Goal: Task Accomplishment & Management: Manage account settings

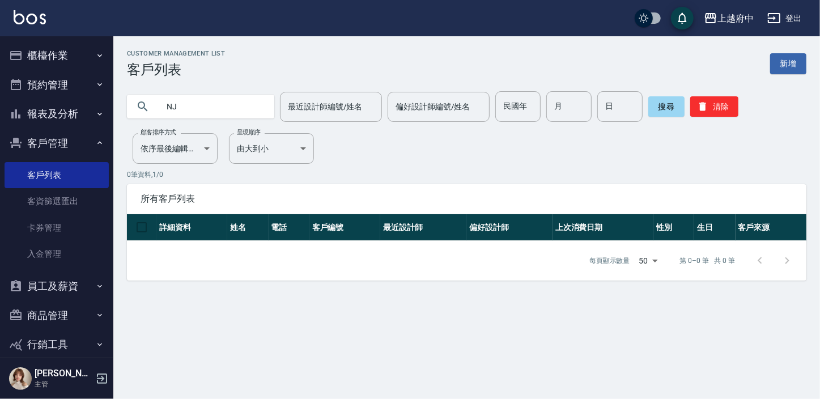
type input "N"
type input "[PERSON_NAME]"
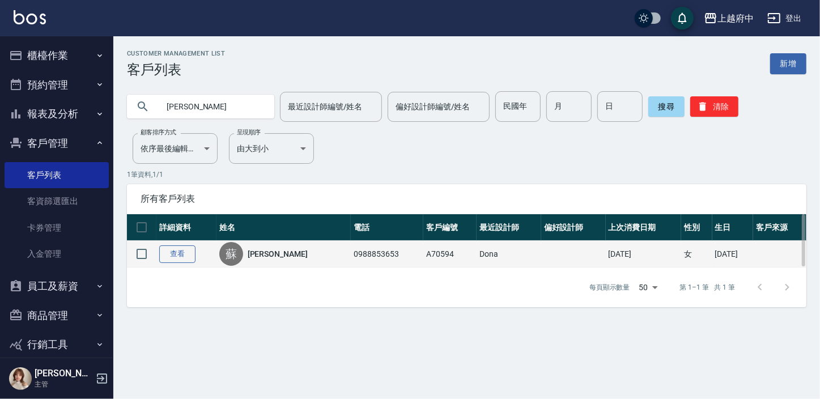
click at [167, 251] on link "查看" at bounding box center [177, 254] width 36 height 18
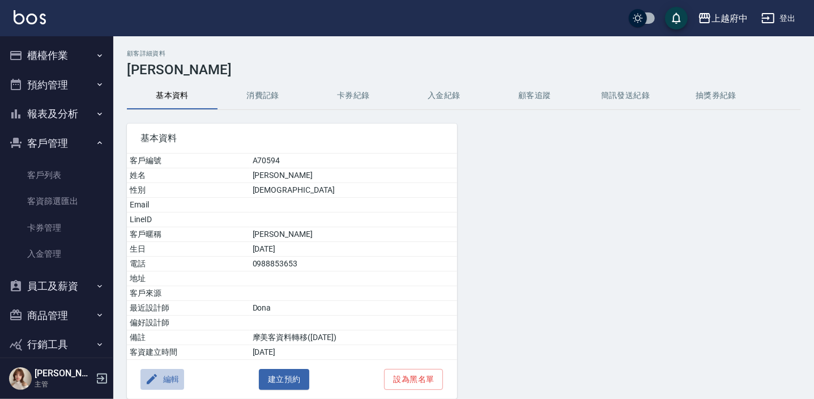
click at [169, 381] on button "編輯" at bounding box center [163, 379] width 44 height 21
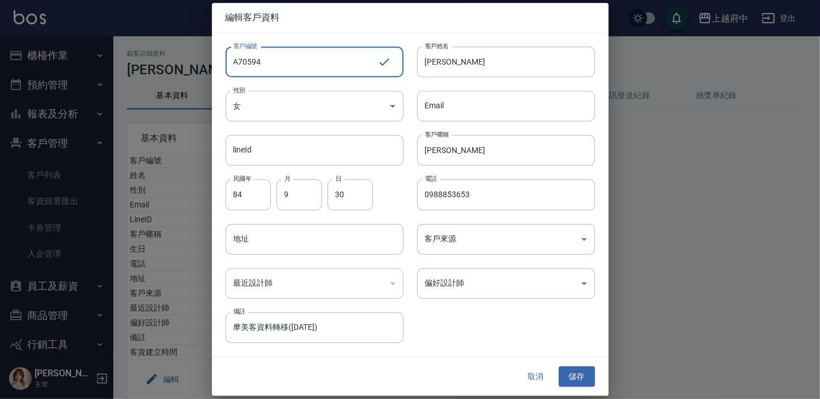
drag, startPoint x: 275, startPoint y: 59, endPoint x: 205, endPoint y: 65, distance: 71.0
click at [205, 65] on div "編輯客戶資料 客戶編號 A70594 ​ 客戶編號 客戶姓名 蘇煒翔 客戶姓名 性別 女 FEMALE 性別 Email Email lineId lineI…" at bounding box center [410, 199] width 820 height 399
type input "ㄔ"
type input "T91661"
click at [251, 110] on body "上越府中 登出 櫃檯作業 打帳單 帳單列表 掛單列表 營業儀表板 現金收支登錄 材料自購登錄 每日結帳 排班表 現場電腦打卡 預約管理 預約管理 單日預約紀錄…" at bounding box center [410, 223] width 820 height 447
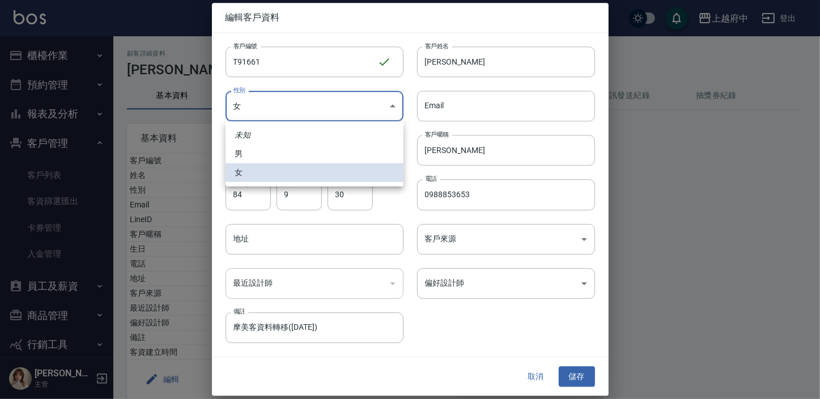
click at [245, 158] on li "男" at bounding box center [315, 153] width 178 height 19
type input "MALE"
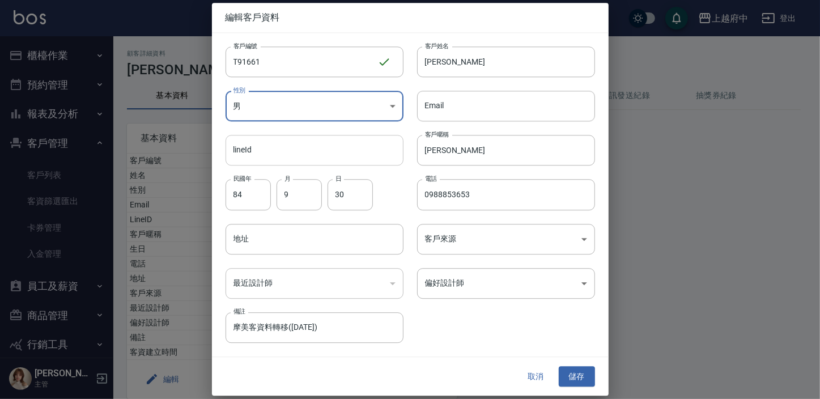
drag, startPoint x: 415, startPoint y: 159, endPoint x: 402, endPoint y: 159, distance: 12.5
click at [402, 159] on div "客戶編號 T91661 ​ 客戶編號 客戶姓名 蘇煒翔 客戶姓名 性別 男 MALE 性別 Email Email lineId lineId 客戶暱稱 煒翔…" at bounding box center [403, 188] width 383 height 310
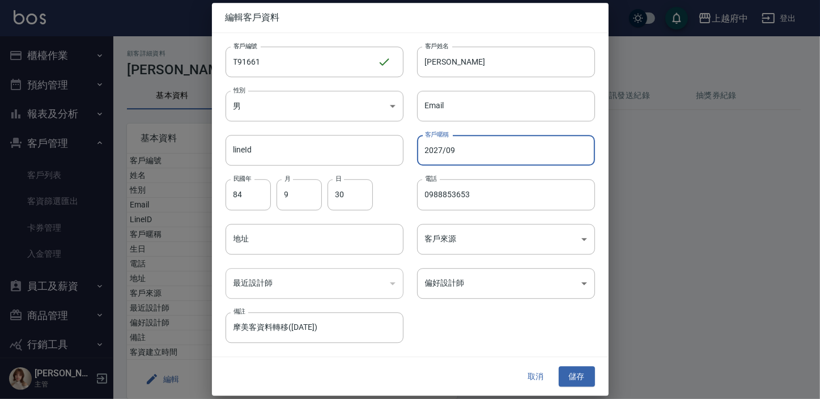
type input "2027/09"
click at [477, 322] on div "客戶編號 T91661 ​ 客戶編號 客戶姓名 蘇煒翔 客戶姓名 性別 男 MALE 性別 Email Email lineId lineId 客戶暱稱 20…" at bounding box center [403, 188] width 383 height 310
click at [580, 373] on button "儲存" at bounding box center [577, 376] width 36 height 21
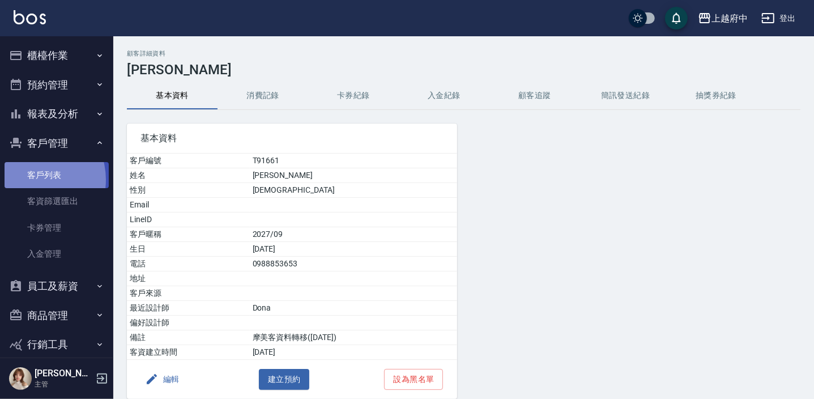
click at [31, 180] on link "客戶列表" at bounding box center [57, 175] width 104 height 26
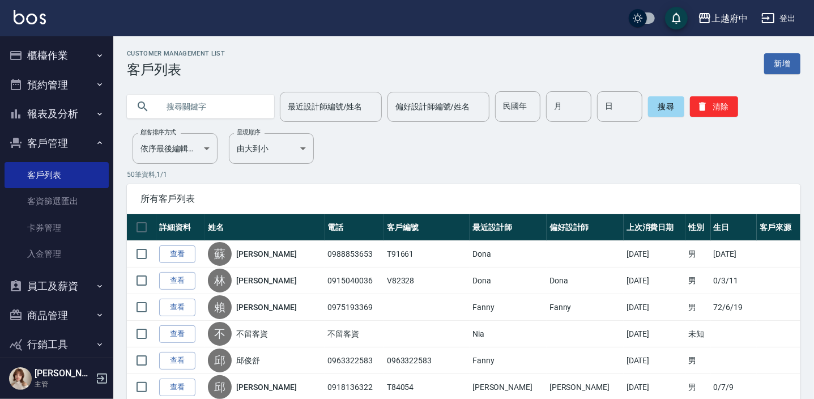
click at [193, 113] on input "text" at bounding box center [212, 106] width 107 height 31
type input "ㄔ"
type input "T80412"
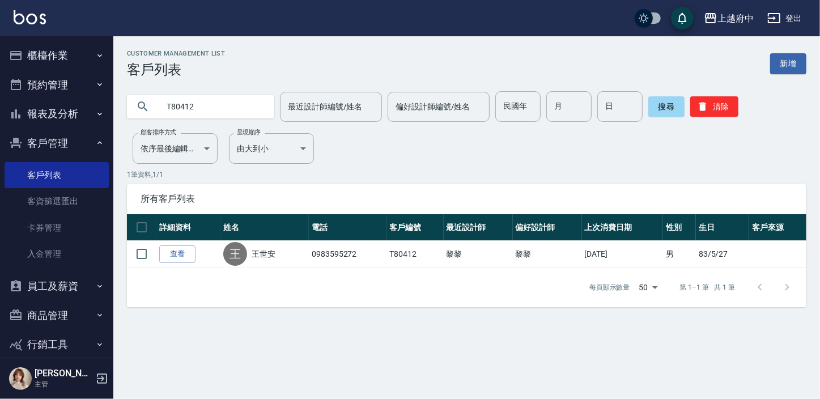
click at [182, 254] on link "查看" at bounding box center [177, 254] width 36 height 18
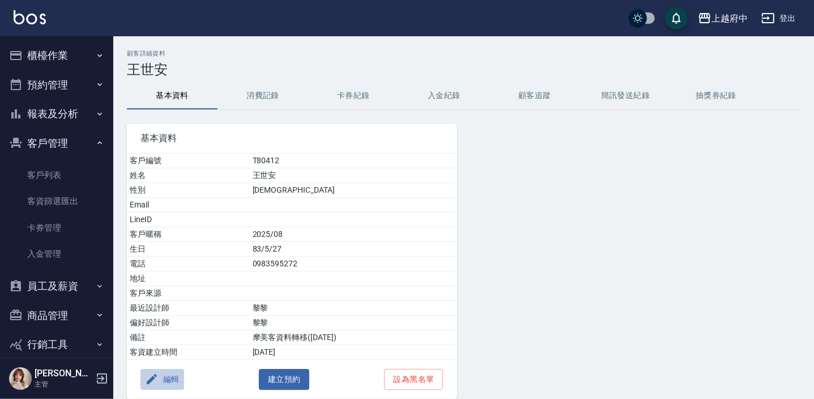
click at [170, 376] on button "編輯" at bounding box center [163, 379] width 44 height 21
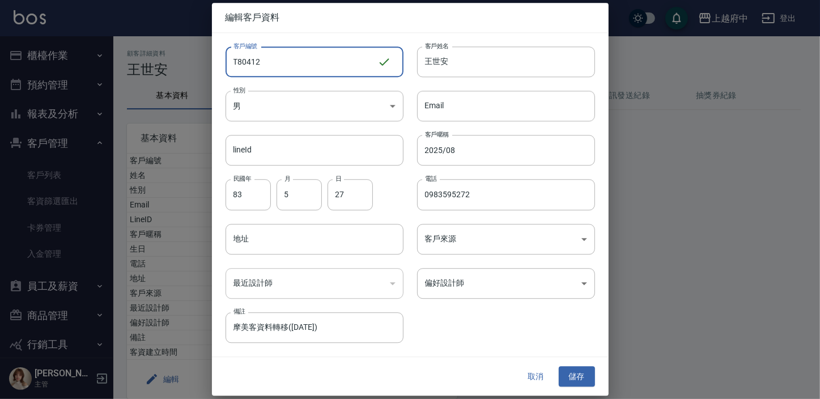
click at [267, 63] on input "T80412" at bounding box center [302, 61] width 152 height 31
type input "T91378"
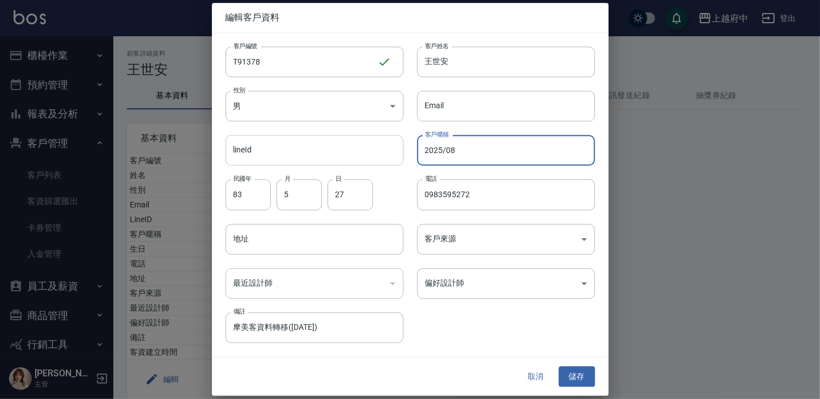
drag, startPoint x: 469, startPoint y: 148, endPoint x: 382, endPoint y: 156, distance: 87.7
click at [382, 156] on div "客戶編號 T91378 ​ 客戶編號 客戶姓名 王世安 客戶姓名 性別 男 MALE 性別 Email Email lineId lineId 客戶暱稱 20…" at bounding box center [403, 188] width 383 height 310
type input "2027/09"
click at [473, 315] on div "客戶編號 T91378 ​ 客戶編號 客戶姓名 王世安 客戶姓名 性別 男 MALE 性別 Email Email lineId lineId 客戶暱稱 20…" at bounding box center [403, 188] width 383 height 310
click at [586, 366] on button "儲存" at bounding box center [577, 376] width 36 height 21
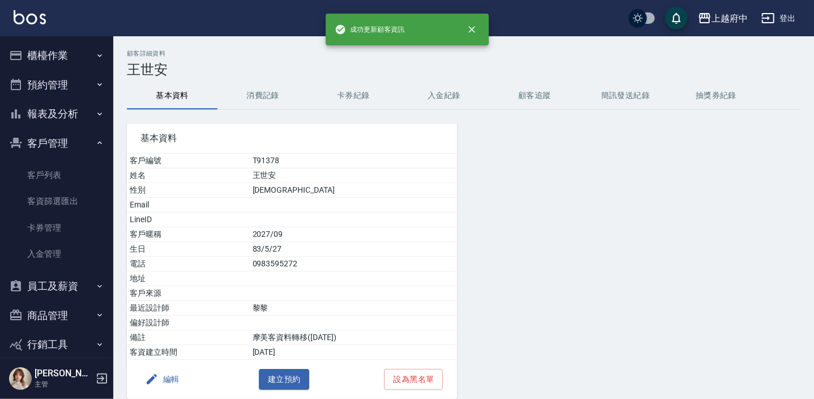
drag, startPoint x: 54, startPoint y: 169, endPoint x: 266, endPoint y: 10, distance: 265.1
click at [54, 169] on link "客戶列表" at bounding box center [57, 175] width 104 height 26
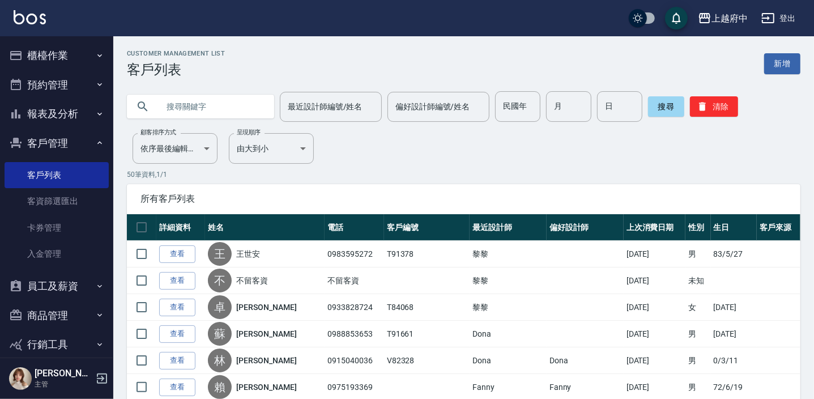
click at [207, 113] on input "text" at bounding box center [212, 106] width 107 height 31
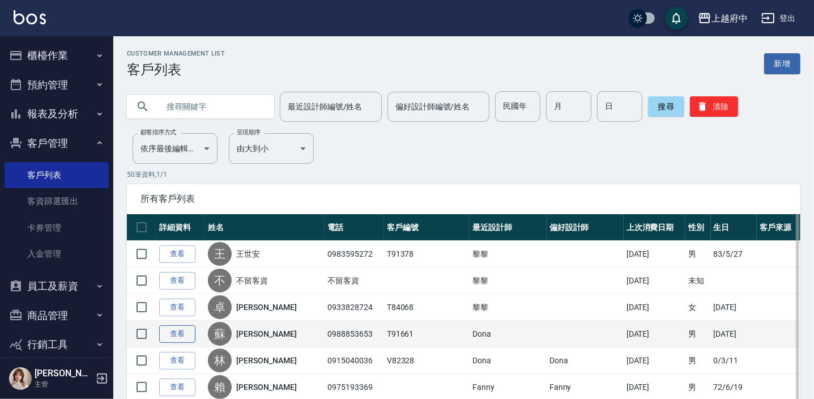
click at [181, 334] on link "查看" at bounding box center [177, 334] width 36 height 18
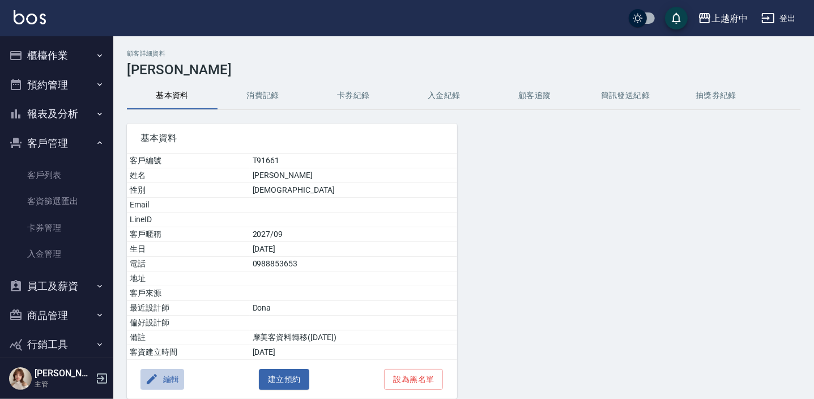
click at [163, 374] on button "編輯" at bounding box center [163, 379] width 44 height 21
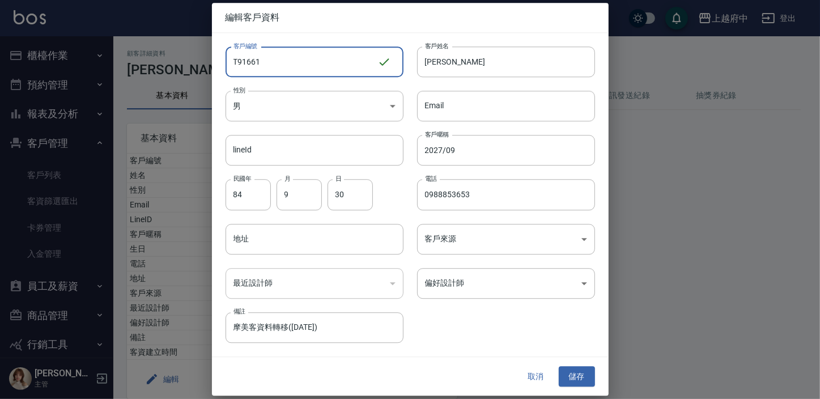
drag, startPoint x: 270, startPoint y: 72, endPoint x: 213, endPoint y: 65, distance: 57.1
click at [214, 65] on div "客戶編號 T91661 ​ 客戶編號" at bounding box center [308, 55] width 192 height 44
type input "V86751"
click at [580, 375] on button "儲存" at bounding box center [577, 376] width 36 height 21
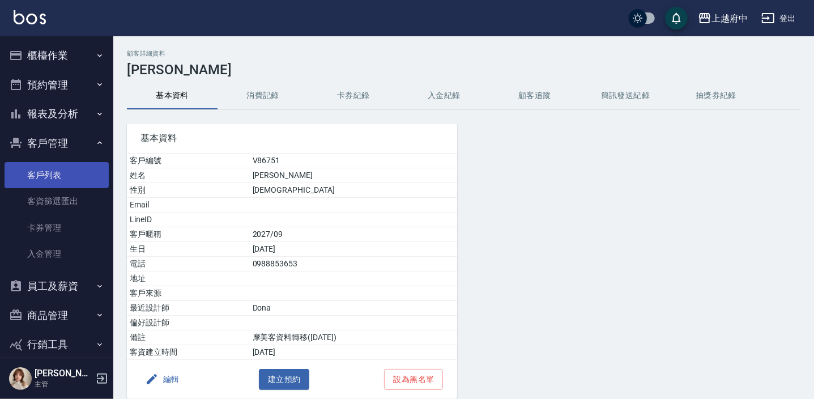
click at [37, 176] on link "客戶列表" at bounding box center [57, 175] width 104 height 26
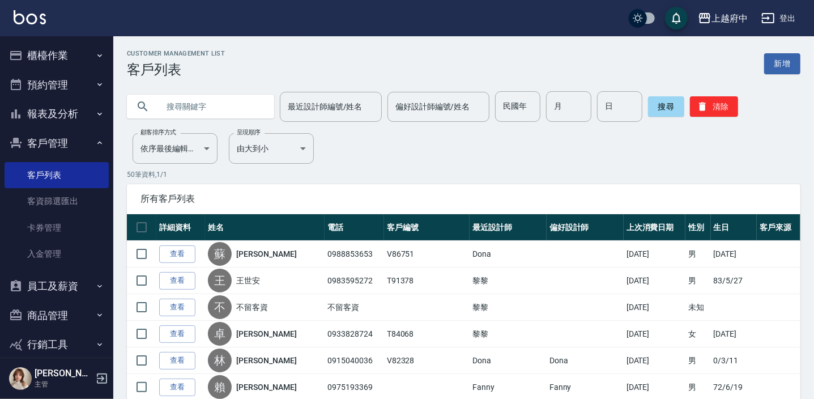
click at [185, 253] on link "查看" at bounding box center [177, 254] width 36 height 18
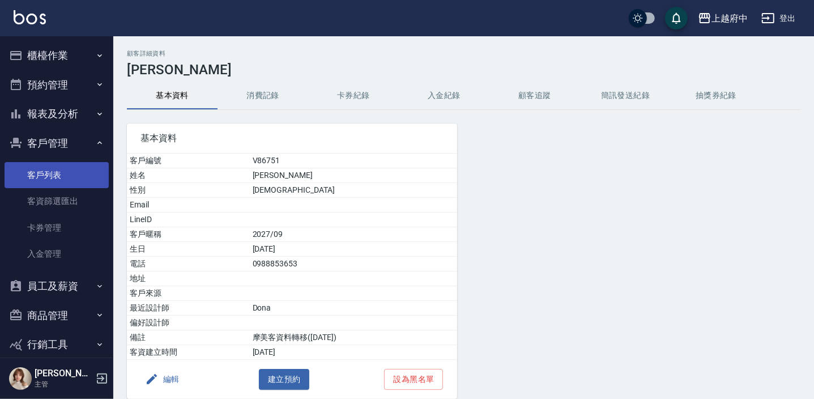
click at [50, 177] on link "客戶列表" at bounding box center [57, 175] width 104 height 26
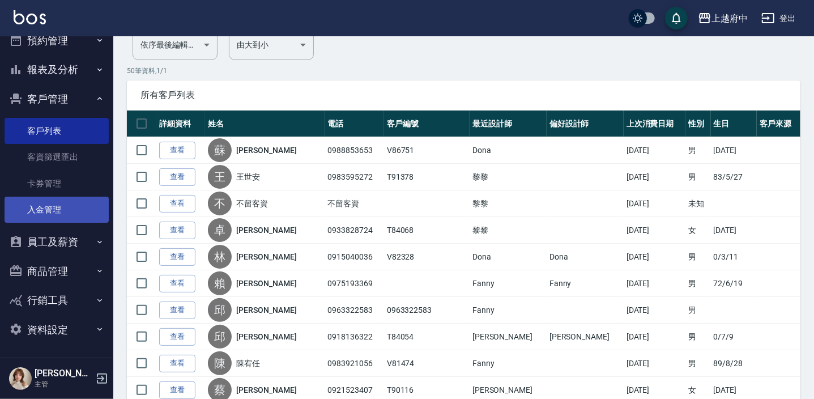
scroll to position [206, 0]
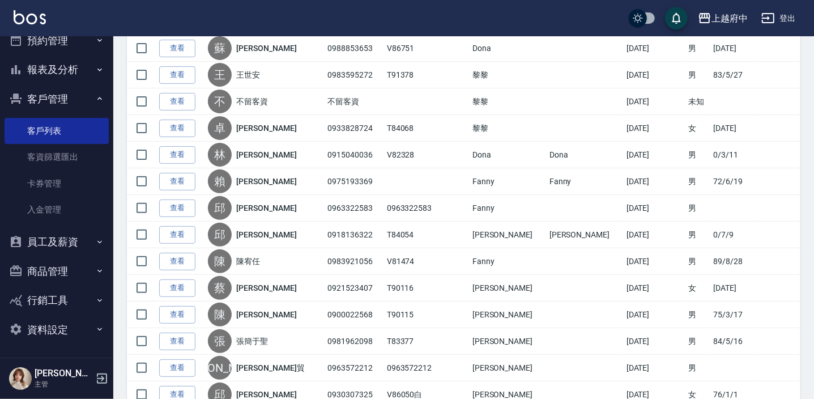
click at [57, 71] on button "報表及分析" at bounding box center [57, 69] width 104 height 29
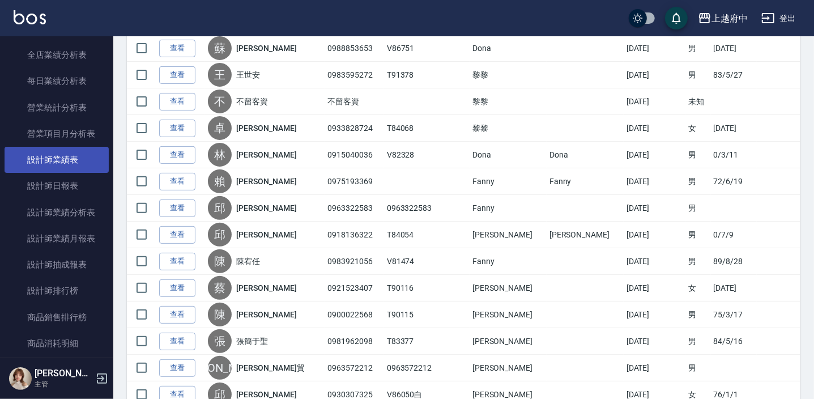
scroll to position [405, 0]
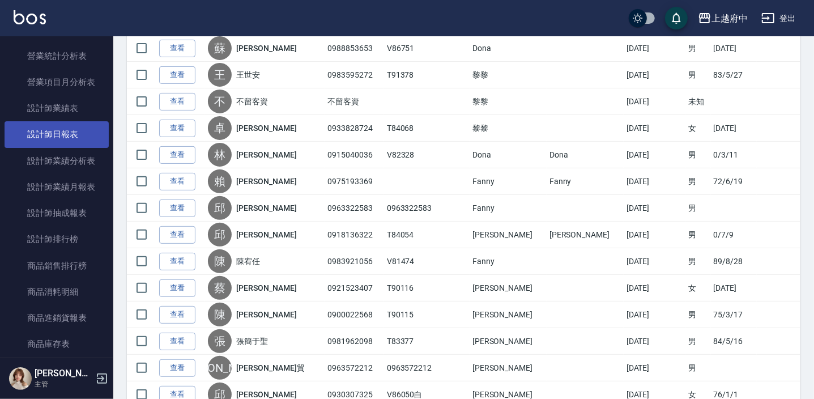
click at [79, 132] on link "設計師日報表" at bounding box center [57, 134] width 104 height 26
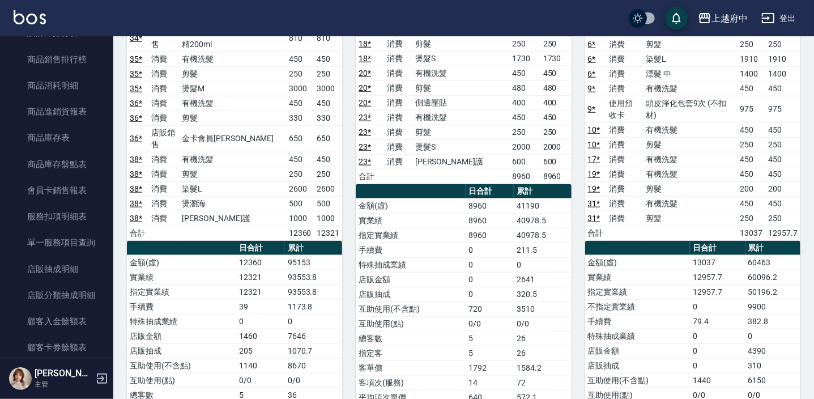
scroll to position [927, 0]
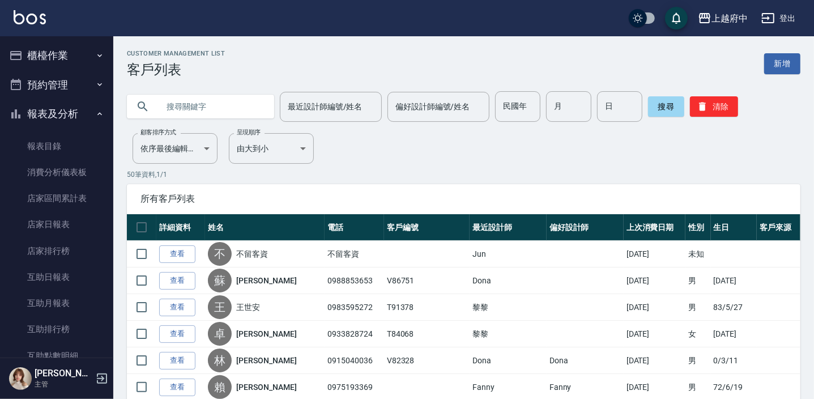
click at [61, 114] on button "報表及分析" at bounding box center [57, 113] width 104 height 29
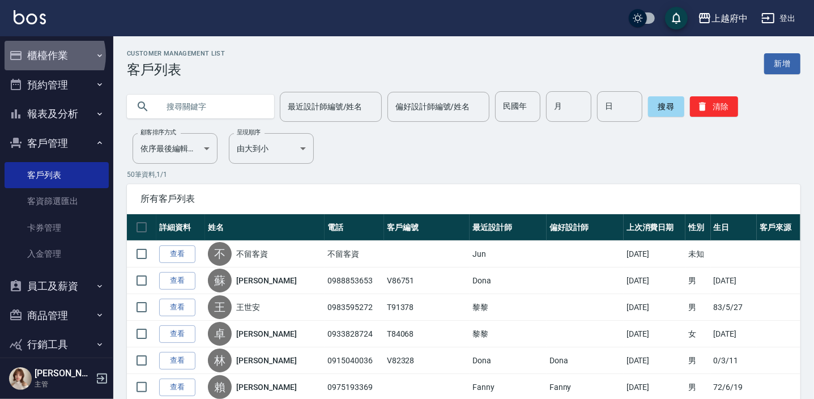
click at [49, 56] on button "櫃檯作業" at bounding box center [57, 55] width 104 height 29
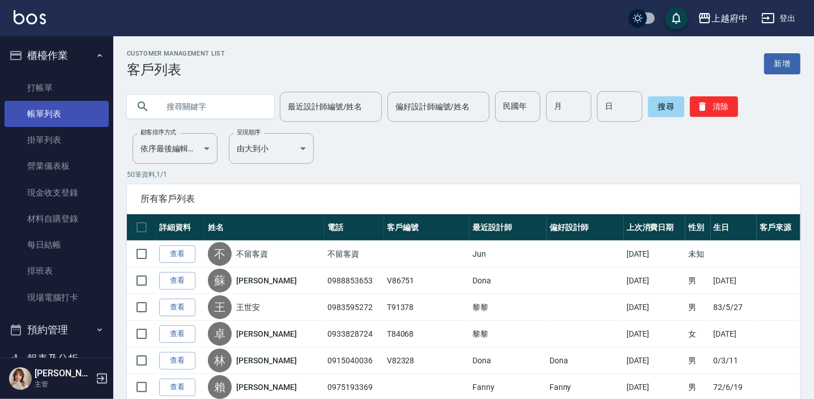
click at [45, 108] on link "帳單列表" at bounding box center [57, 114] width 104 height 26
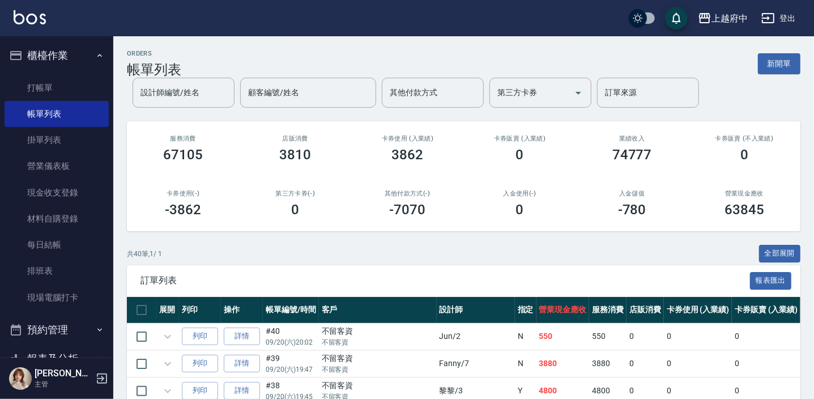
scroll to position [156, 0]
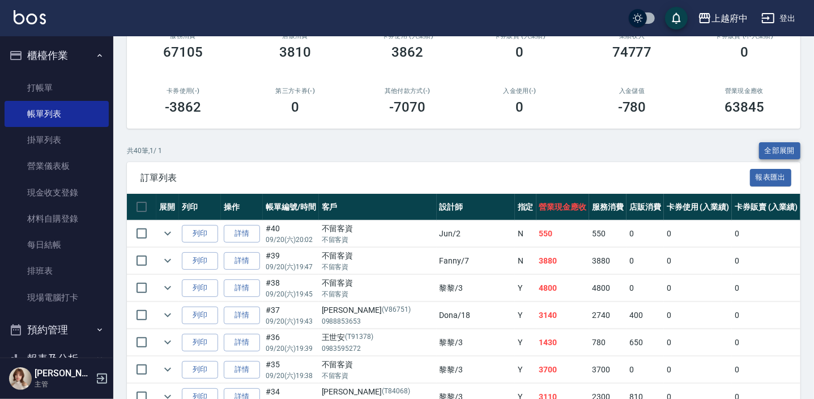
click at [781, 160] on button "全部展開" at bounding box center [780, 151] width 42 height 18
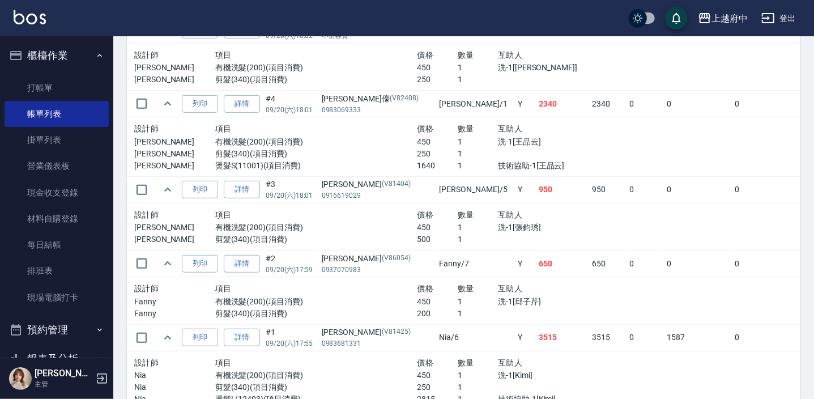
scroll to position [3453, 0]
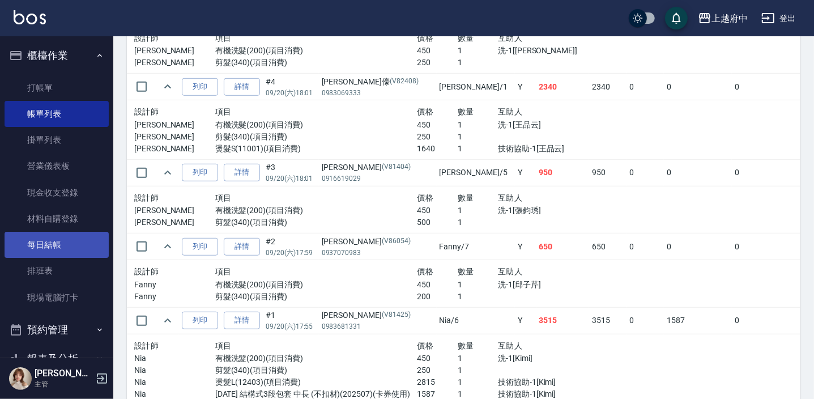
drag, startPoint x: 27, startPoint y: 245, endPoint x: 41, endPoint y: 254, distance: 16.3
click at [27, 245] on link "每日結帳" at bounding box center [57, 245] width 104 height 26
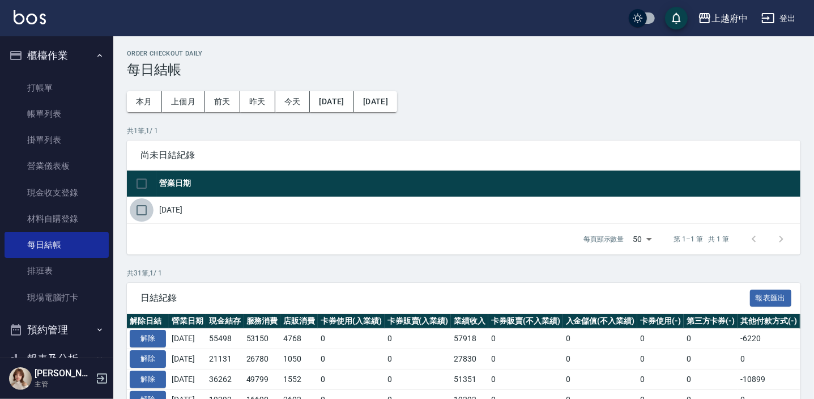
click at [140, 208] on input "checkbox" at bounding box center [142, 210] width 24 height 24
checkbox input "true"
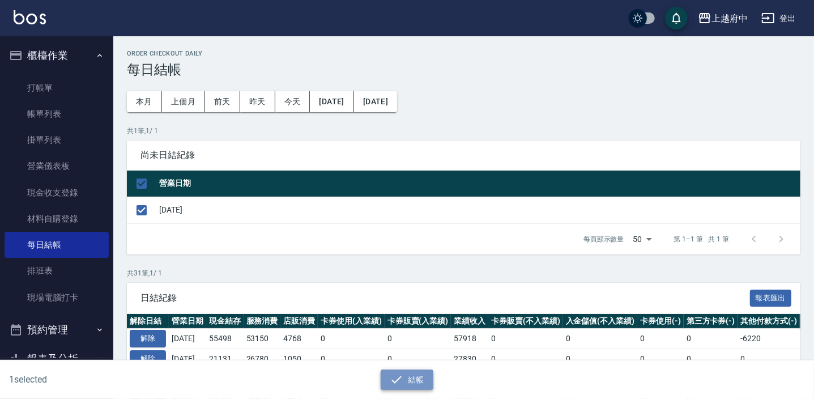
click at [410, 378] on button "結帳" at bounding box center [407, 379] width 53 height 21
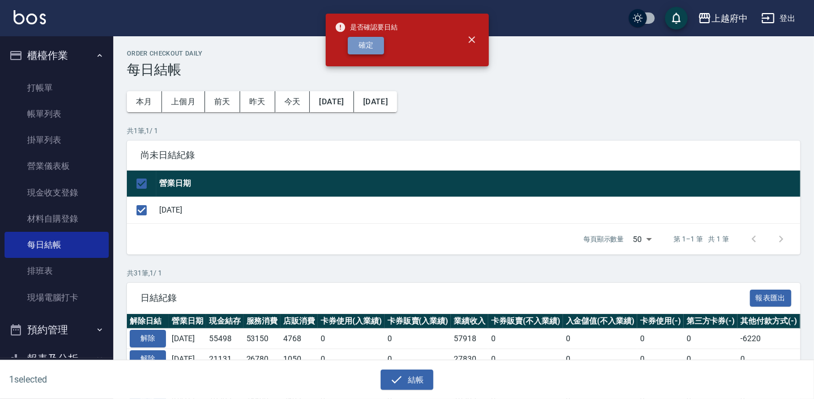
click at [373, 46] on button "確定" at bounding box center [366, 46] width 36 height 18
checkbox input "false"
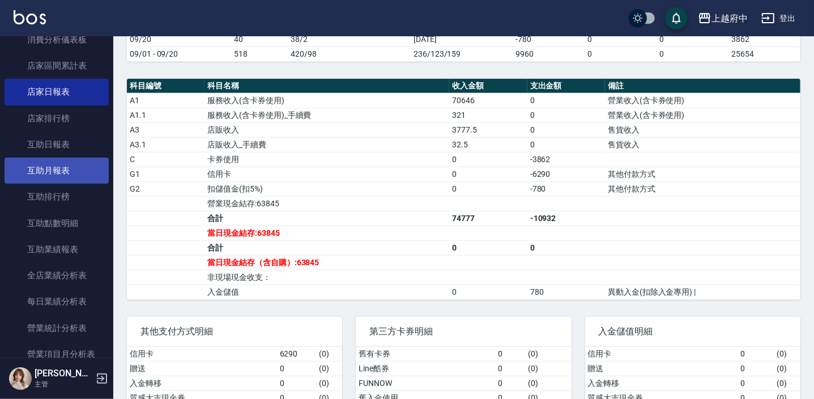
scroll to position [103, 0]
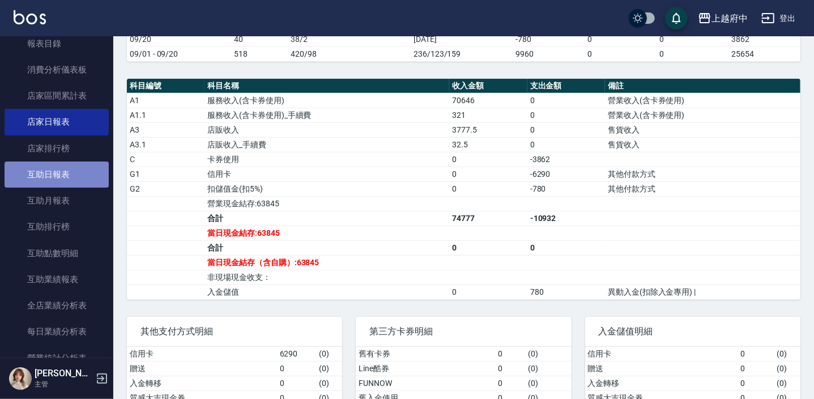
click at [74, 173] on link "互助日報表" at bounding box center [57, 174] width 104 height 26
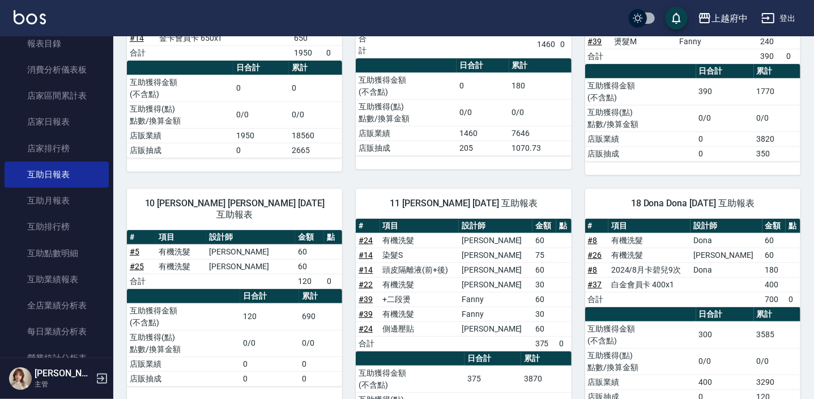
scroll to position [206, 0]
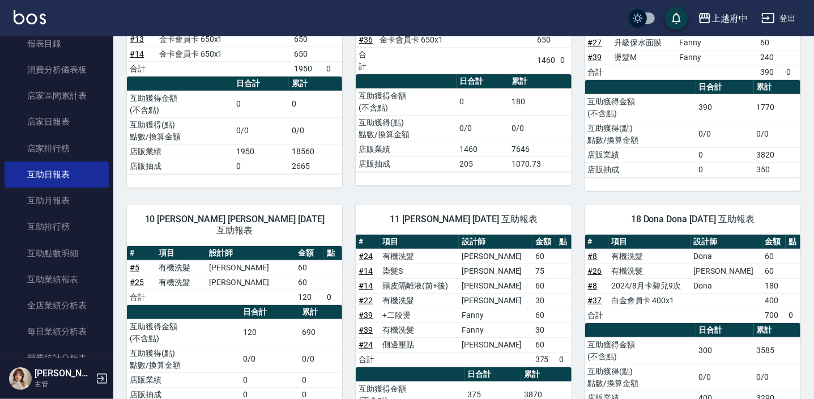
click at [396, 339] on td "側邊壓貼" at bounding box center [419, 344] width 79 height 15
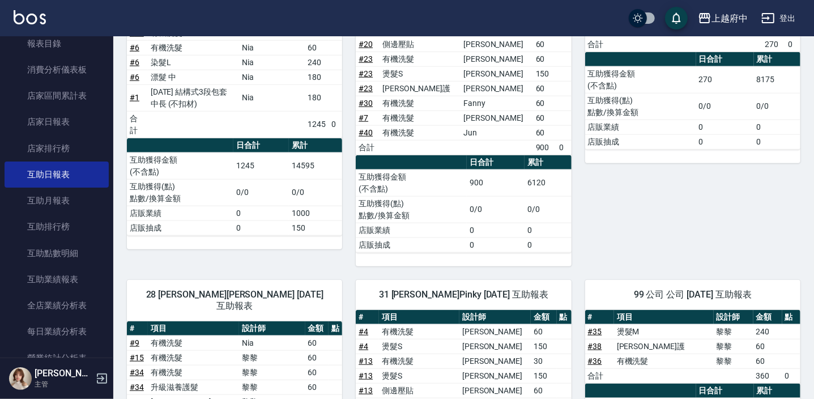
scroll to position [787, 0]
